Goal: Task Accomplishment & Management: Use online tool/utility

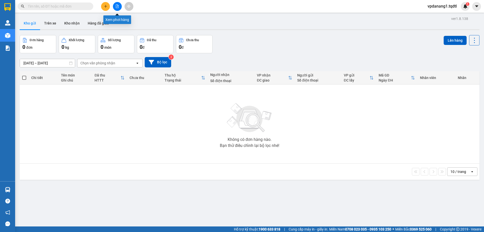
click at [118, 6] on icon "file-add" at bounding box center [117, 7] width 4 height 4
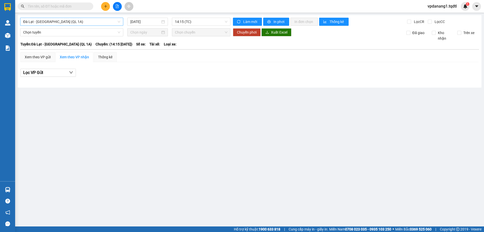
click at [82, 21] on span "Đà Lạt - [GEOGRAPHIC_DATA] (QL 1A)" at bounding box center [71, 22] width 97 height 8
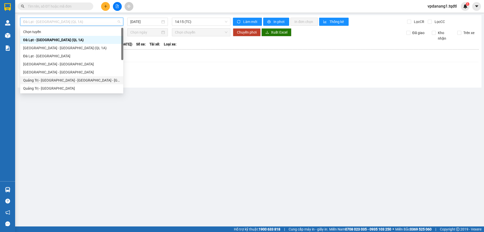
click at [84, 80] on div "Quảng Trị - [GEOGRAPHIC_DATA] - [GEOGRAPHIC_DATA] - [GEOGRAPHIC_DATA]" at bounding box center [71, 80] width 97 height 6
type input "13/08/2025"
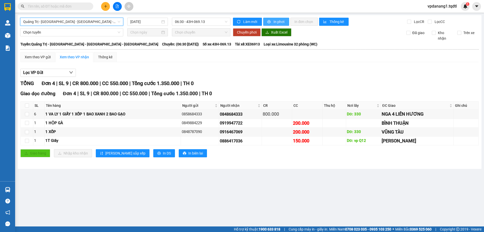
click at [277, 21] on span "In phơi" at bounding box center [280, 22] width 12 height 6
click at [87, 21] on span "Quảng Trị - Huế - Đà Nẵng - Vũng Tàu" at bounding box center [71, 22] width 97 height 8
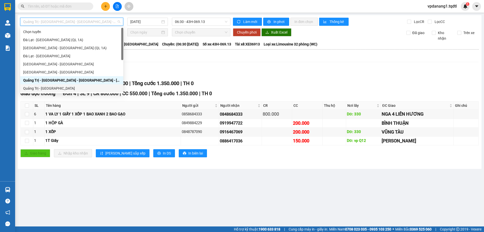
click at [53, 90] on div "Quảng Trị - Sài Gòn" at bounding box center [71, 88] width 97 height 6
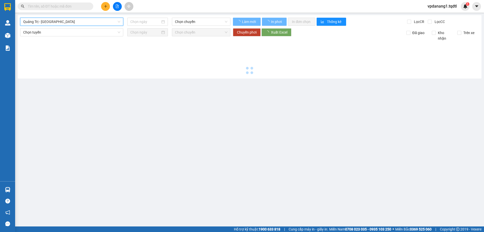
type input "13/08/2025"
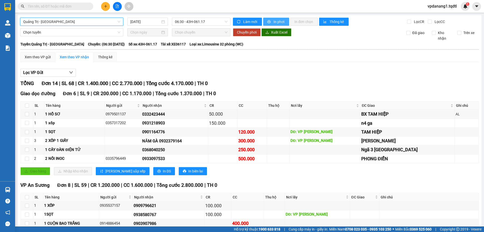
click at [276, 22] on span "In phơi" at bounding box center [280, 22] width 12 height 6
click at [86, 22] on span "Quảng Trị - Sài Gòn" at bounding box center [71, 22] width 97 height 8
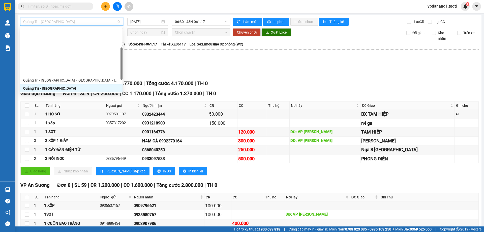
scroll to position [50, 0]
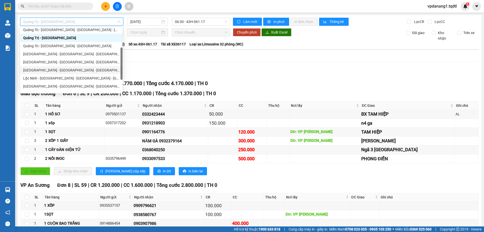
click at [84, 70] on div "Quảng Bình - Quảng Trị - Huế - Lộc Ninh" at bounding box center [71, 70] width 96 height 6
type input "13/08/2025"
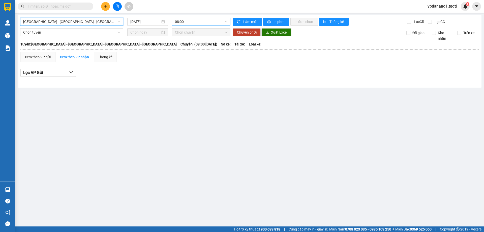
click at [205, 22] on span "08:00" at bounding box center [201, 22] width 52 height 8
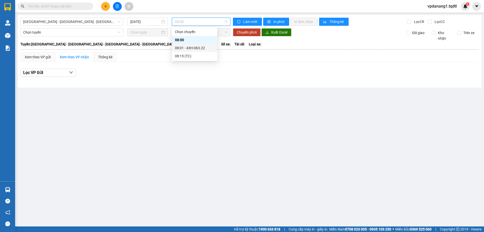
click at [211, 48] on div "08:01 - 43H-063.22" at bounding box center [194, 48] width 39 height 6
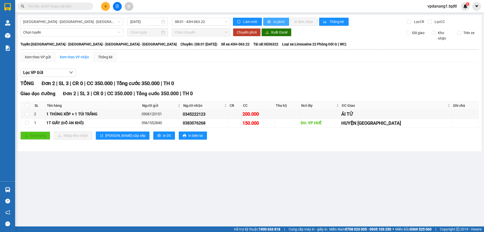
click at [279, 22] on span "In phơi" at bounding box center [280, 22] width 12 height 6
